Goal: Information Seeking & Learning: Find specific page/section

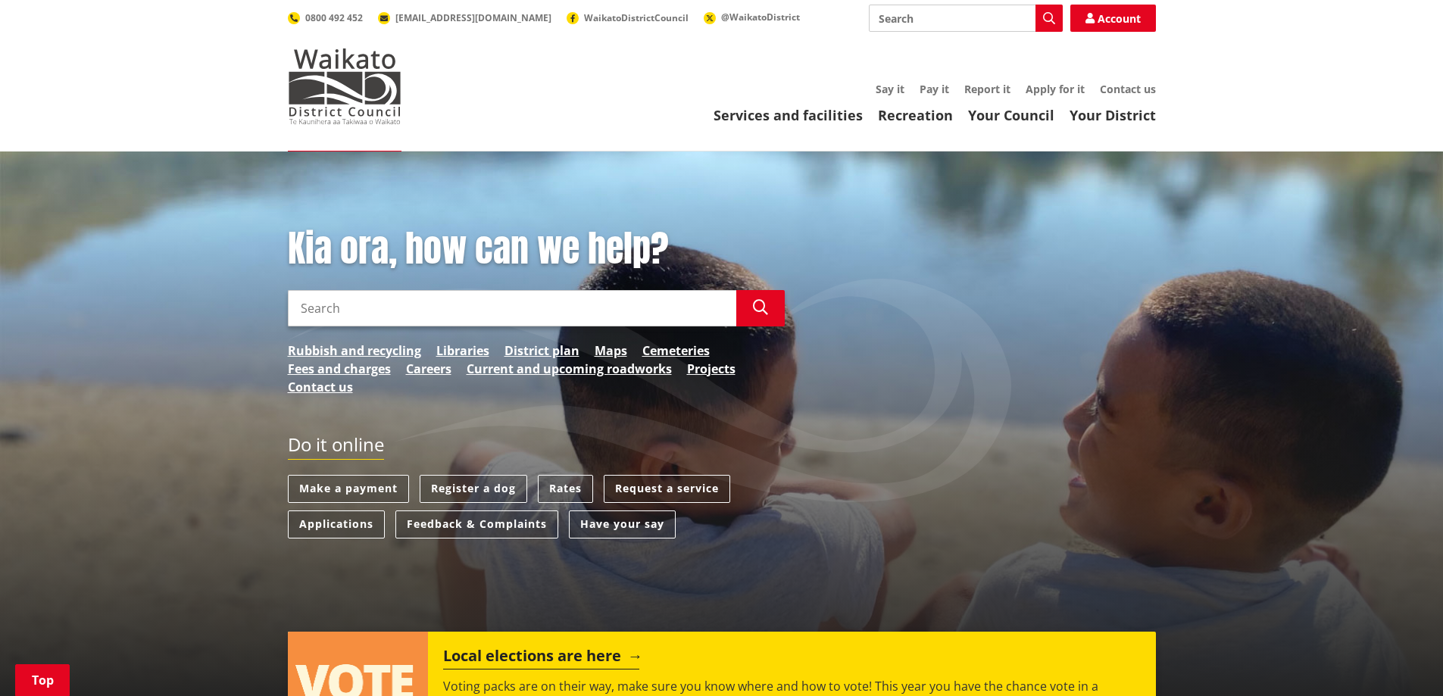
scroll to position [227, 0]
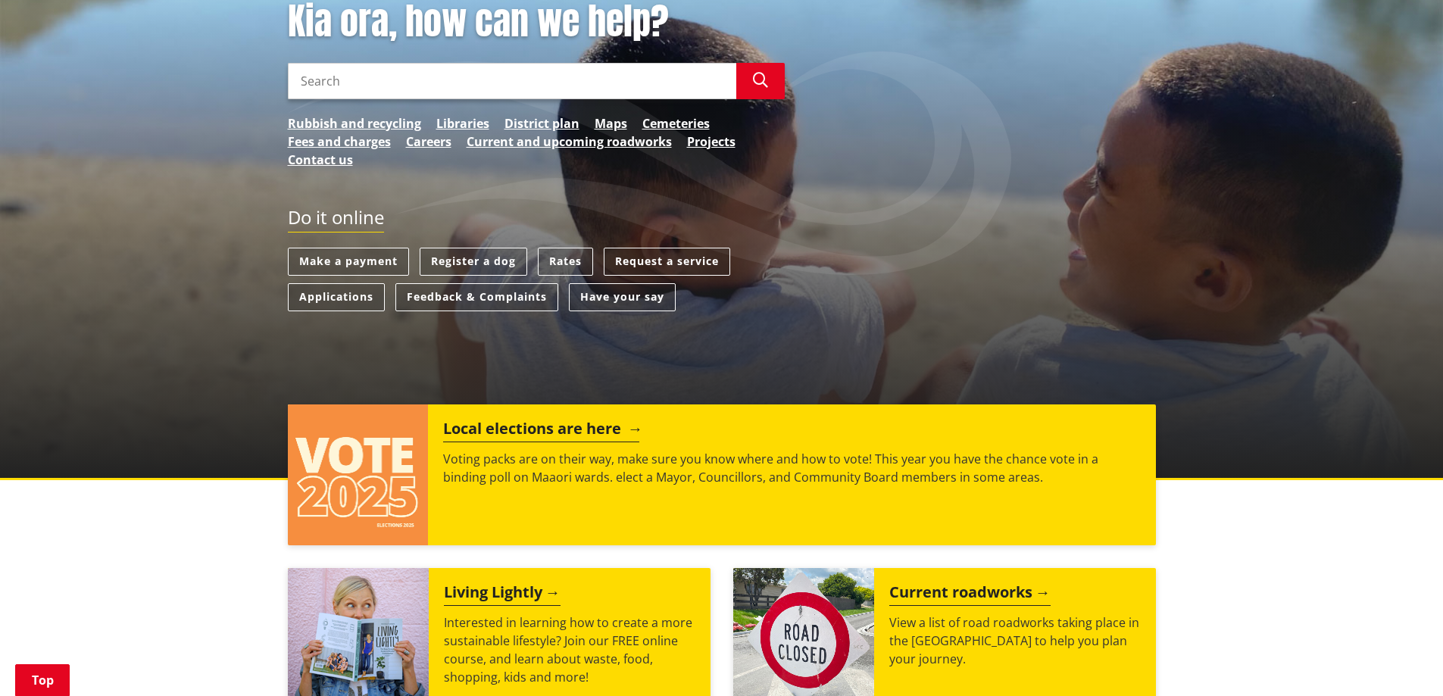
click at [379, 461] on img at bounding box center [358, 474] width 141 height 141
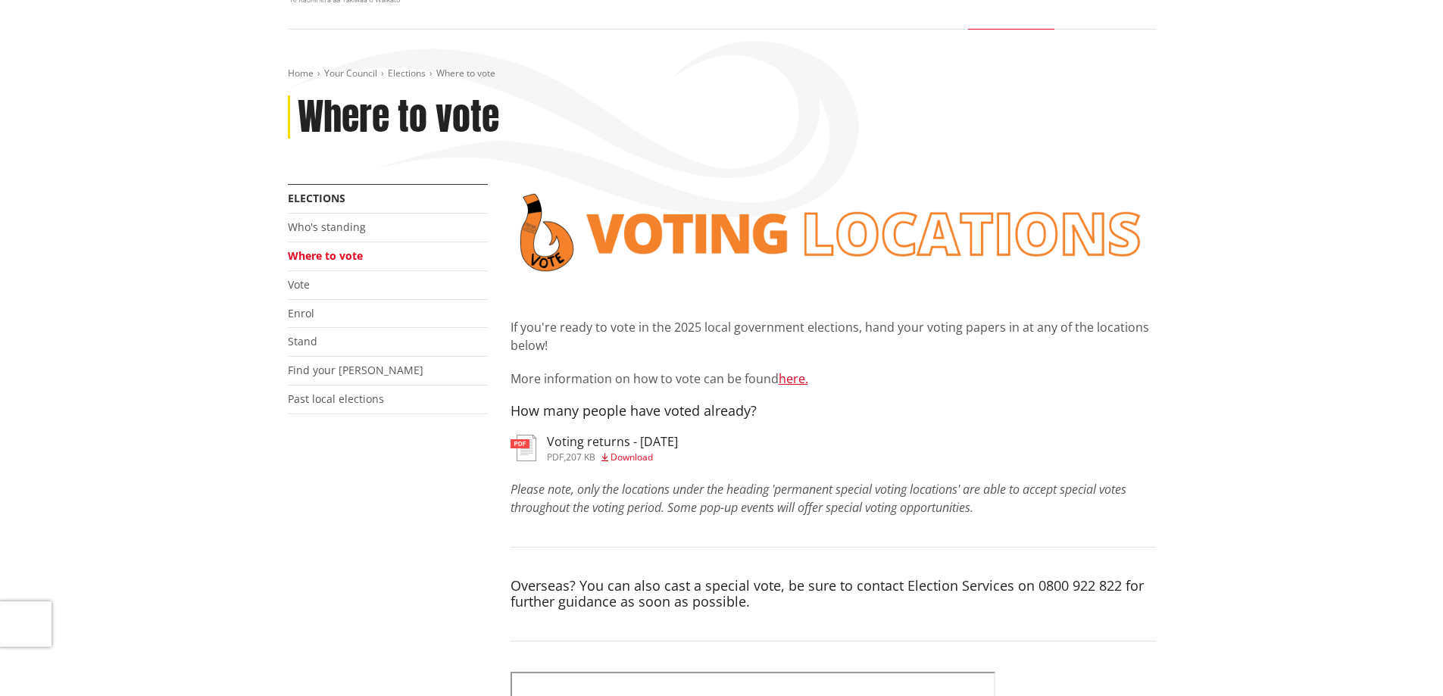
scroll to position [151, 0]
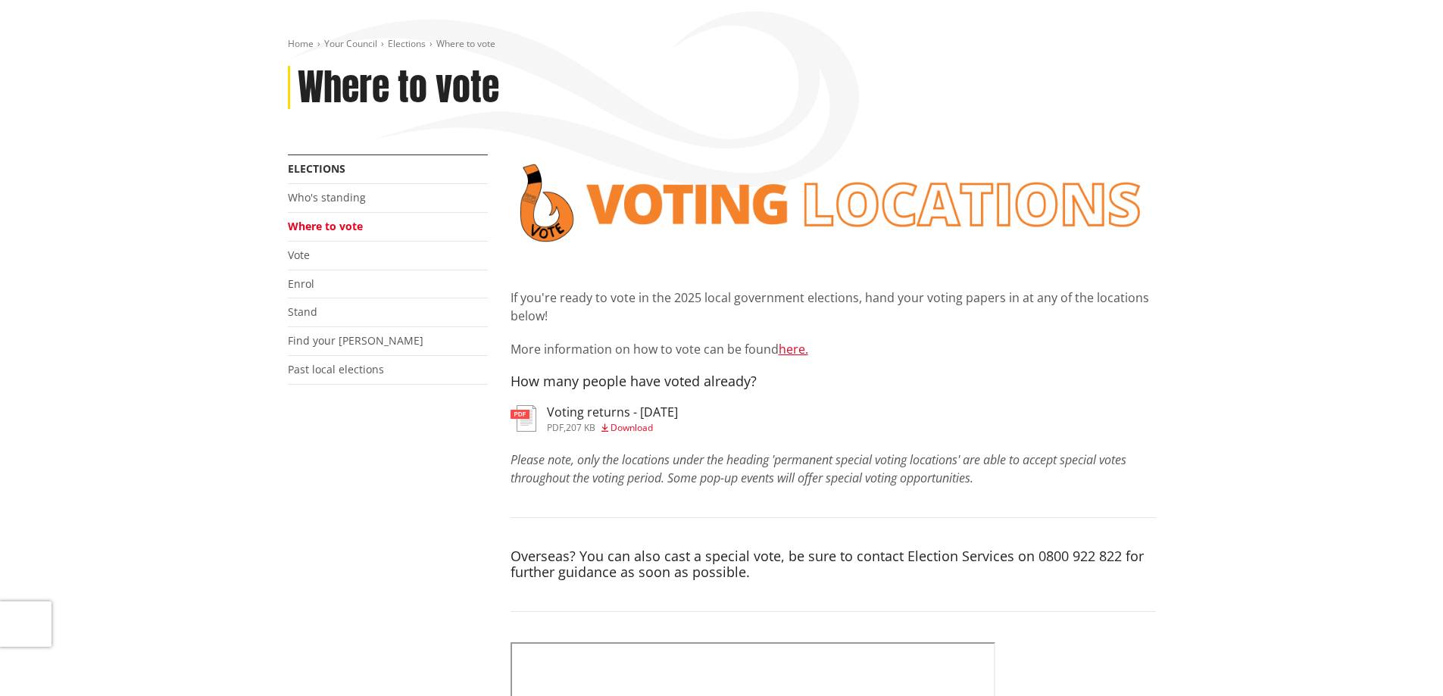
click at [631, 425] on span "Download" at bounding box center [631, 427] width 42 height 13
